Goal: Find specific page/section: Find specific page/section

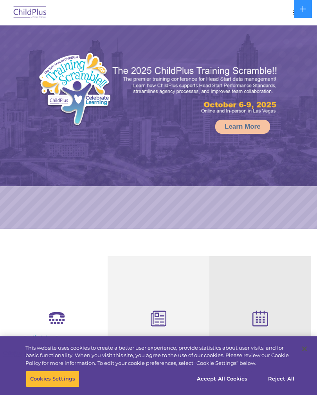
select select "MEDIUM"
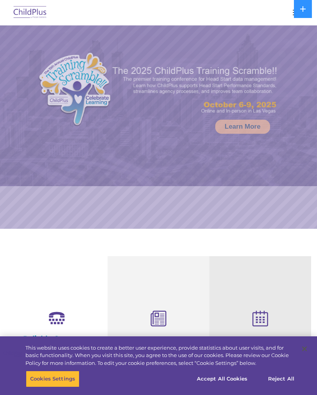
scroll to position [27, 0]
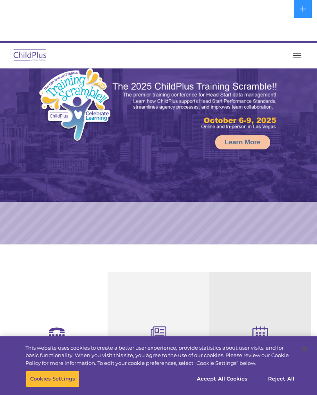
select select "MEDIUM"
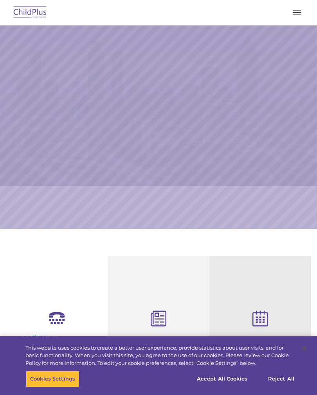
scroll to position [27, 0]
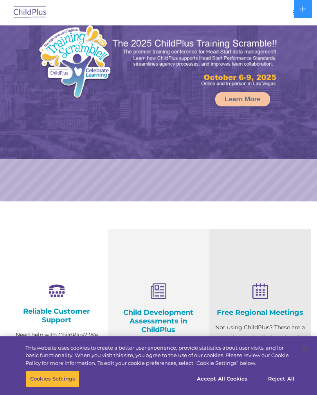
select select "MEDIUM"
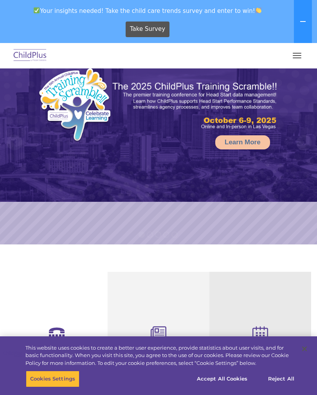
click at [26, 57] on img at bounding box center [30, 56] width 37 height 18
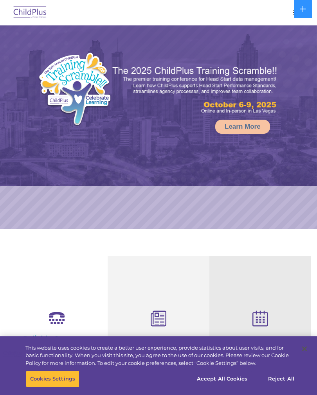
select select "MEDIUM"
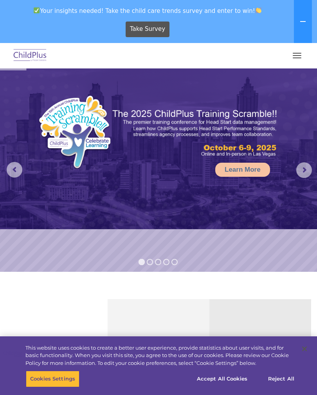
click at [297, 59] on button "button" at bounding box center [296, 55] width 16 height 13
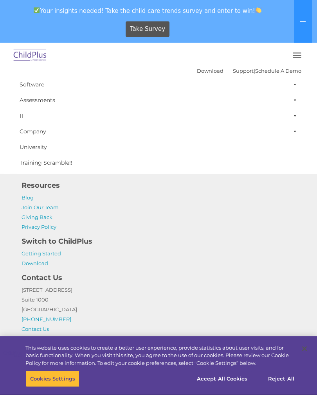
scroll to position [912, 0]
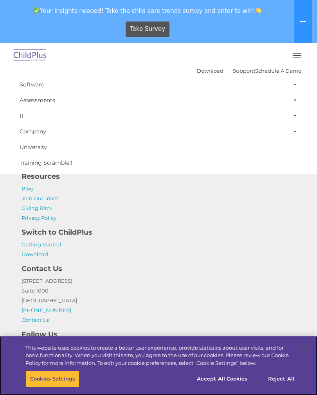
click at [227, 387] on button "Accept All Cookies" at bounding box center [221, 378] width 59 height 16
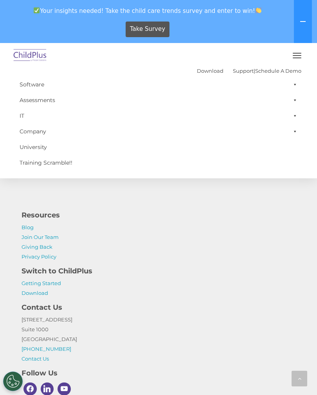
scroll to position [874, 0]
